Goal: Find specific page/section: Find specific page/section

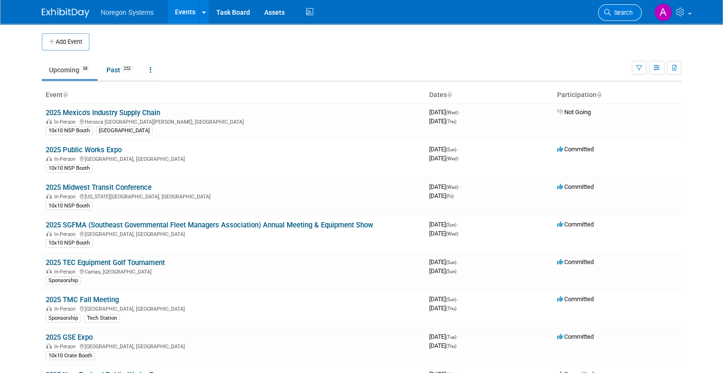
click at [624, 14] on span "Search" at bounding box center [622, 12] width 22 height 7
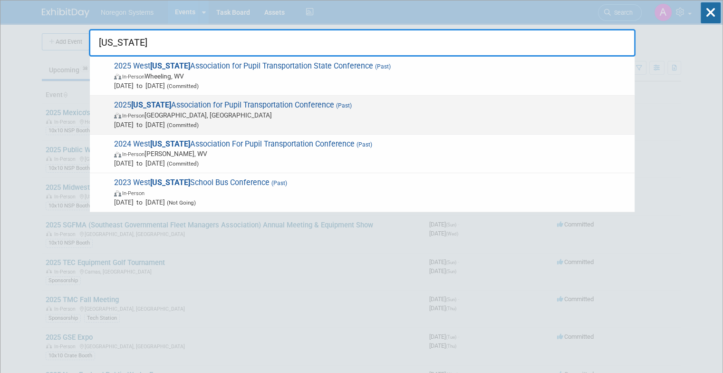
type input "[US_STATE]"
click at [215, 103] on span "2025 [US_STATE] Association for Pupil Transportation Conference (Past) In-Perso…" at bounding box center [370, 114] width 518 height 29
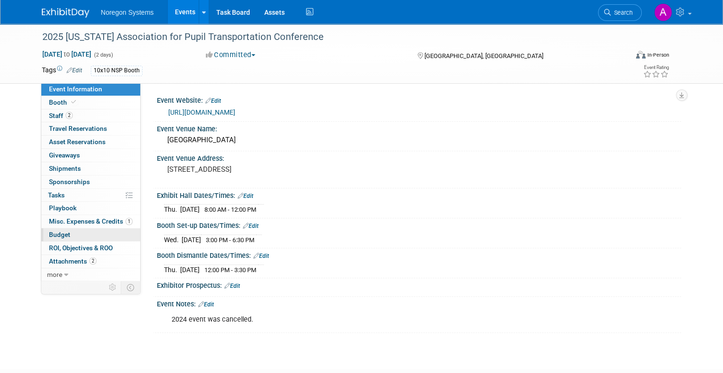
click at [65, 236] on link "Budget" at bounding box center [90, 234] width 99 height 13
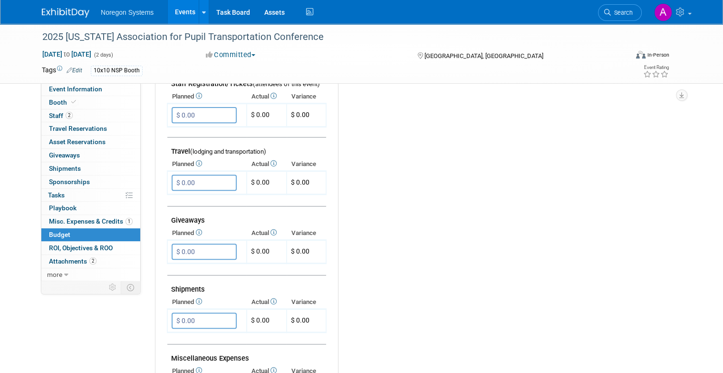
scroll to position [570, 0]
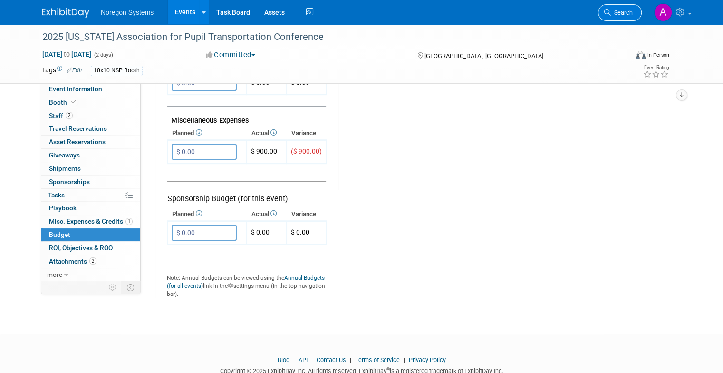
click at [632, 14] on span "Search" at bounding box center [622, 12] width 22 height 7
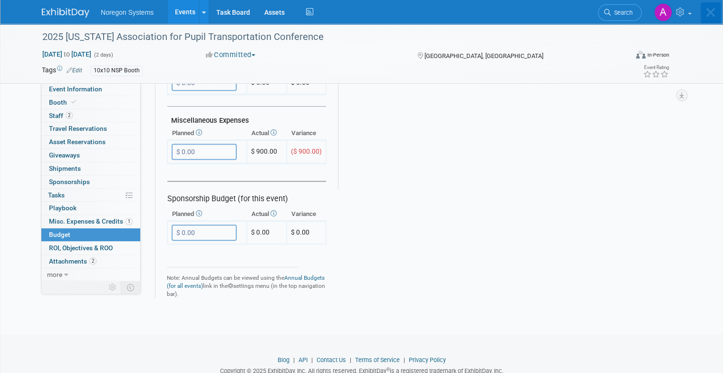
scroll to position [0, 0]
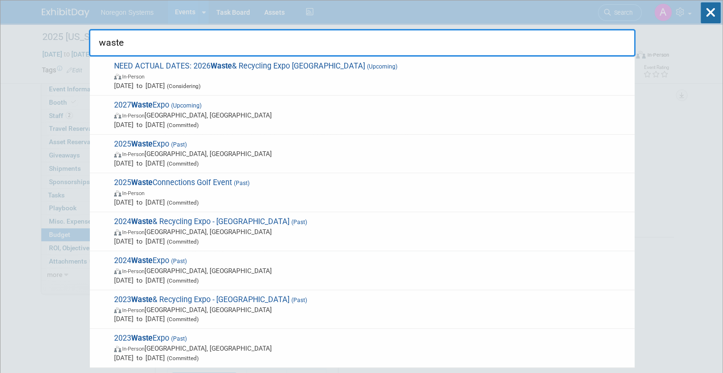
type input "waste"
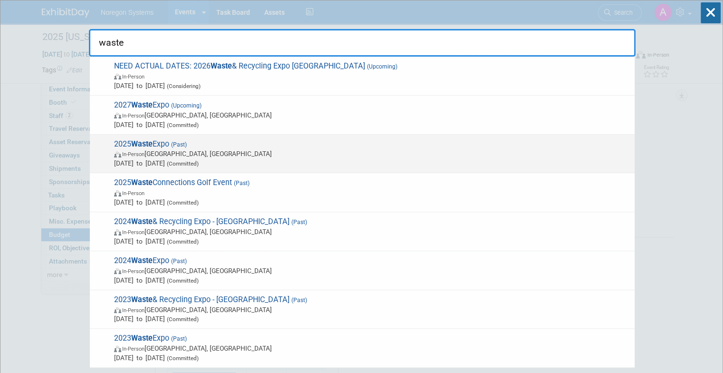
click at [209, 144] on span "2025 Waste Expo (Past) In-Person Las Vegas, NV May 6, 2025 to May 8, 2025 (Comm…" at bounding box center [370, 153] width 518 height 29
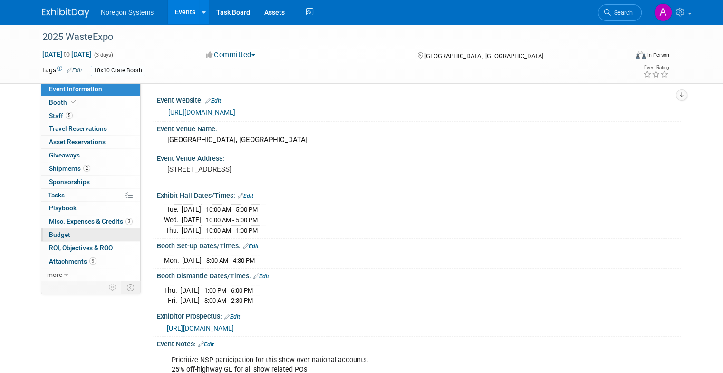
click at [72, 235] on link "Budget" at bounding box center [90, 234] width 99 height 13
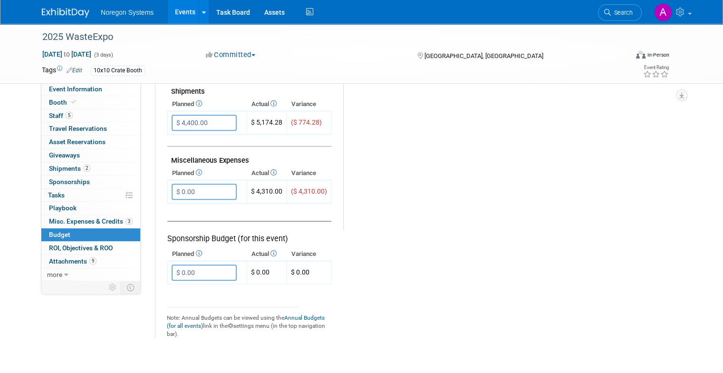
scroll to position [475, 0]
